Goal: Find specific page/section: Find specific page/section

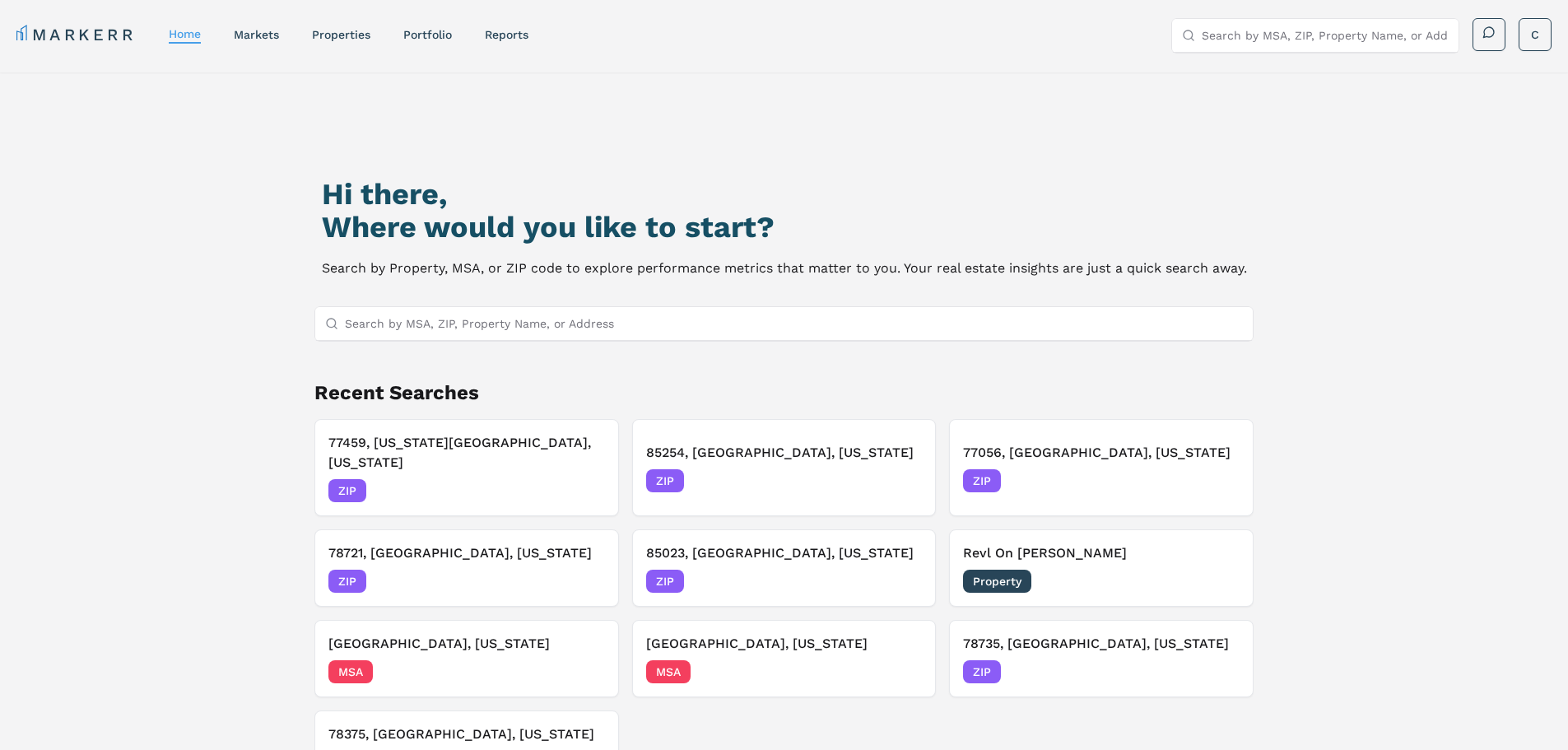
click at [287, 32] on nav "MARKERR home markets properties Portfolio reports" at bounding box center [273, 35] width 512 height 23
click at [266, 43] on nav "MARKERR home markets properties Portfolio reports" at bounding box center [273, 35] width 512 height 23
click at [252, 35] on link "markets" at bounding box center [256, 35] width 45 height 13
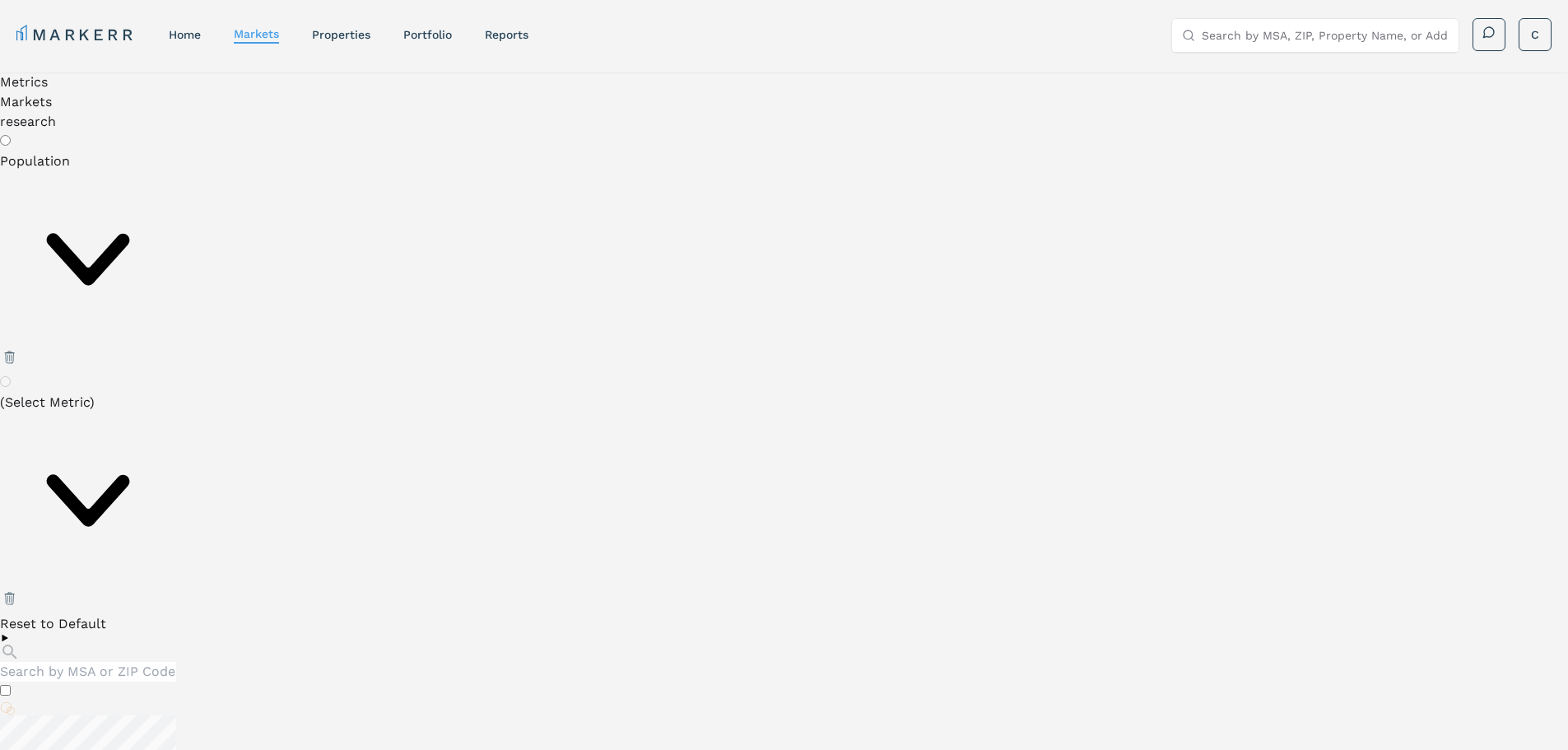
radio input "true"
click at [176, 171] on icon at bounding box center [88, 259] width 176 height 176
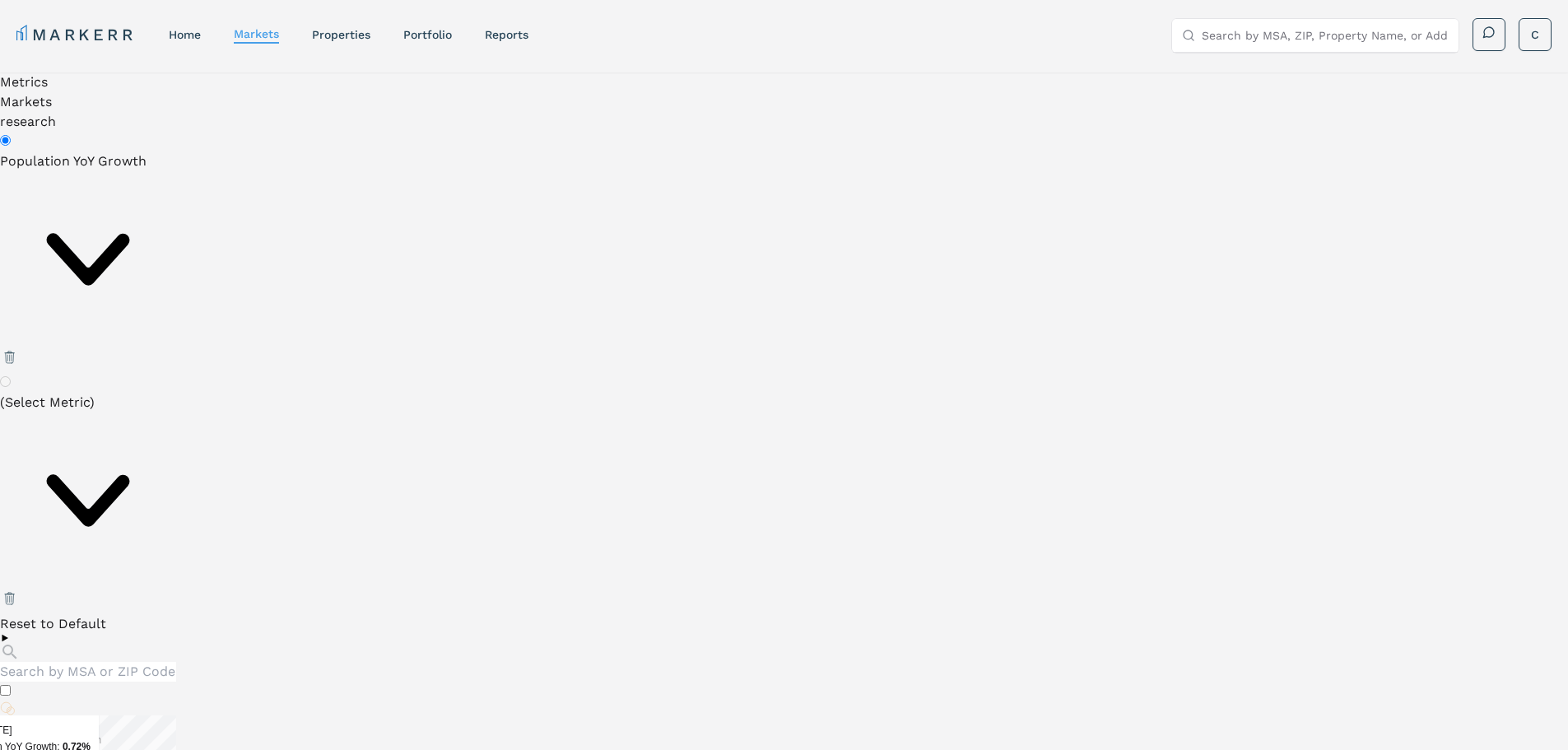
click at [90, 154] on div "Population YoY Growth" at bounding box center [88, 249] width 176 height 196
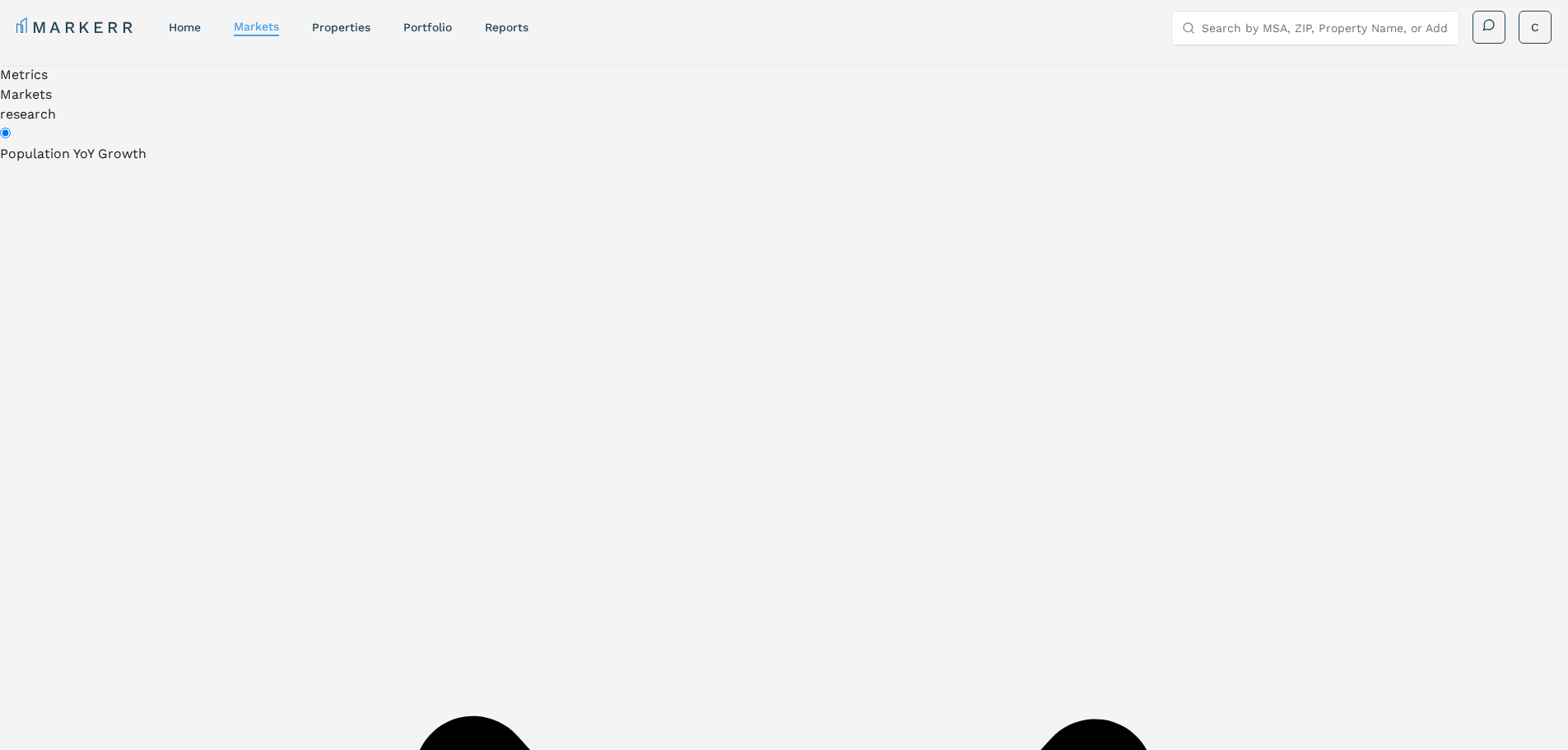
scroll to position [10, 0]
